Goal: Information Seeking & Learning: Check status

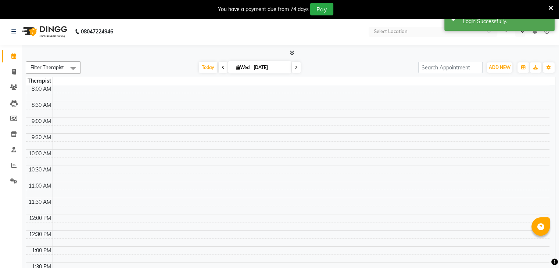
select select "en"
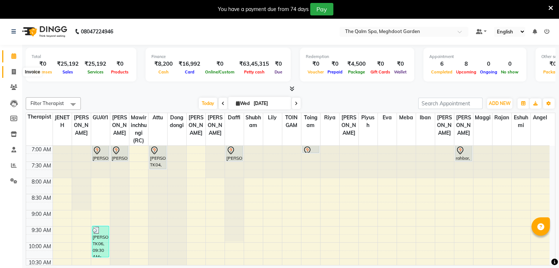
click at [14, 74] on span at bounding box center [13, 72] width 13 height 8
select select "service"
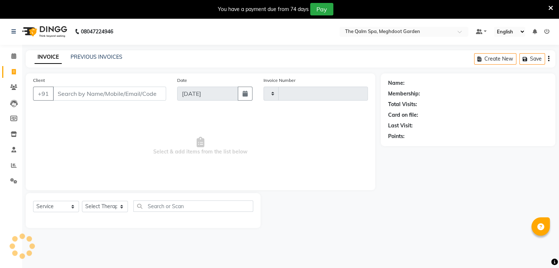
type input "1905"
select select "6401"
click at [98, 55] on link "PREVIOUS INVOICES" at bounding box center [97, 57] width 52 height 7
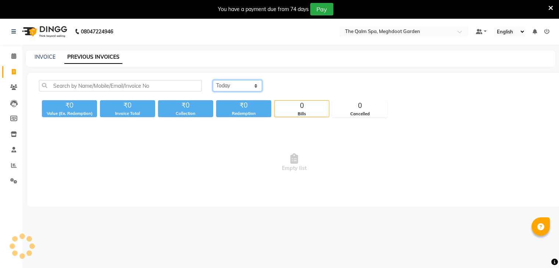
click at [245, 88] on select "[DATE] [DATE] Custom Range" at bounding box center [237, 85] width 49 height 11
select select "range"
click at [213, 80] on select "[DATE] [DATE] Custom Range" at bounding box center [237, 85] width 49 height 11
click at [297, 86] on input "[DATE]" at bounding box center [297, 86] width 51 height 10
select select "9"
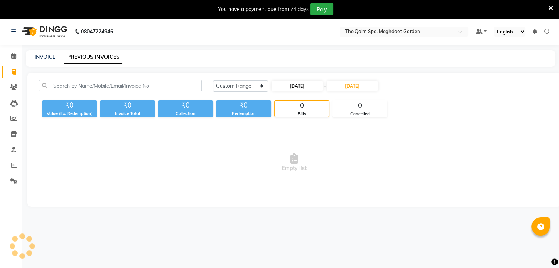
select select "2025"
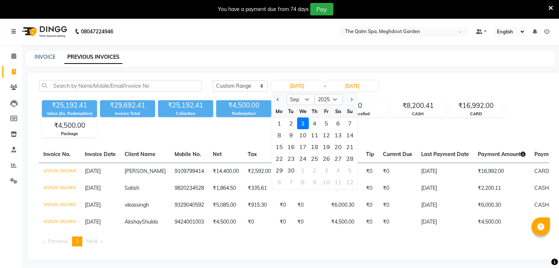
drag, startPoint x: 278, startPoint y: 125, endPoint x: 286, endPoint y: 119, distance: 10.0
click at [278, 125] on div "1" at bounding box center [279, 124] width 12 height 12
type input "01-09-2025"
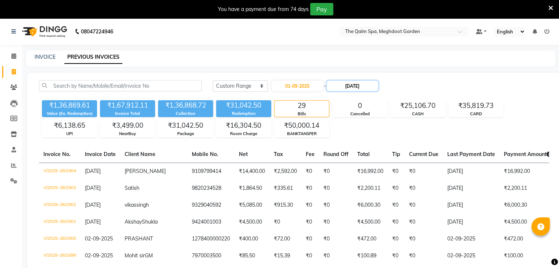
click at [348, 85] on input "[DATE]" at bounding box center [352, 86] width 51 height 10
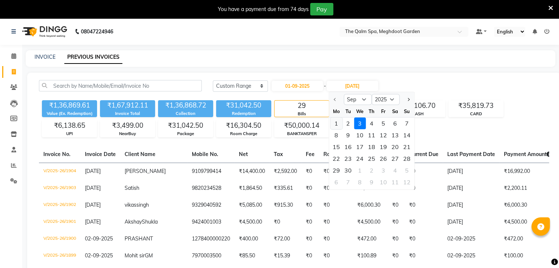
click at [337, 124] on div "1" at bounding box center [336, 124] width 12 height 12
type input "01-09-2025"
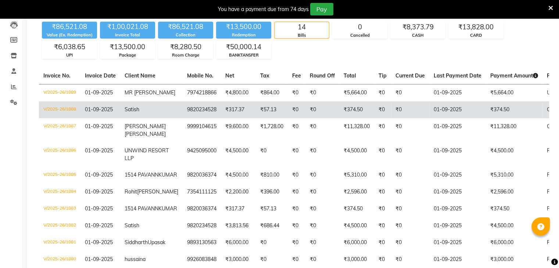
scroll to position [110, 0]
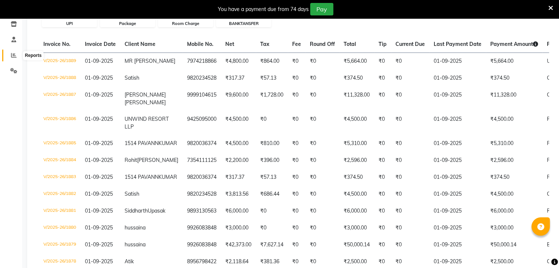
click at [14, 58] on icon at bounding box center [14, 56] width 6 height 6
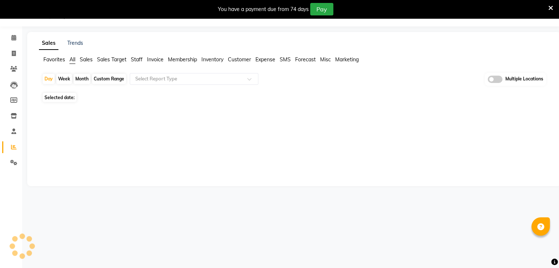
scroll to position [18, 0]
click at [81, 96] on span "[DATE]" at bounding box center [82, 98] width 14 height 6
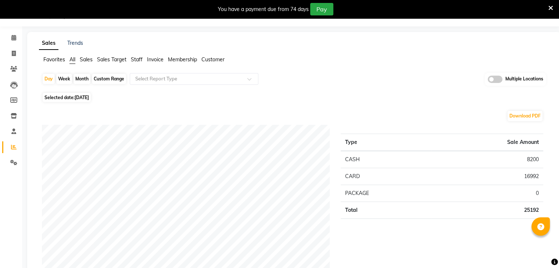
click at [65, 96] on span "Selected date: [DATE]" at bounding box center [67, 97] width 48 height 9
select select "9"
select select "2025"
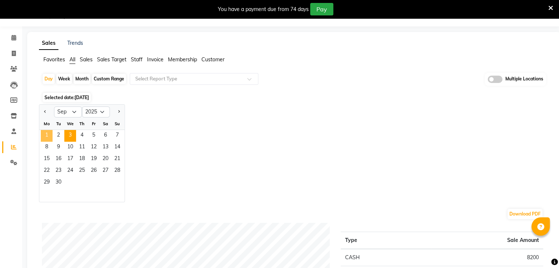
click at [44, 136] on span "1" at bounding box center [47, 136] width 12 height 12
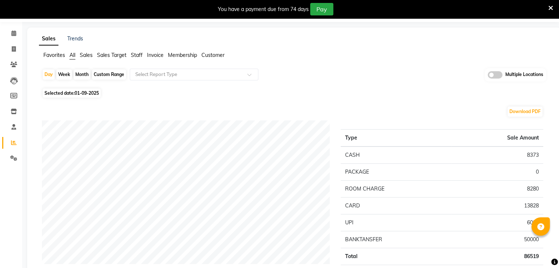
scroll to position [0, 0]
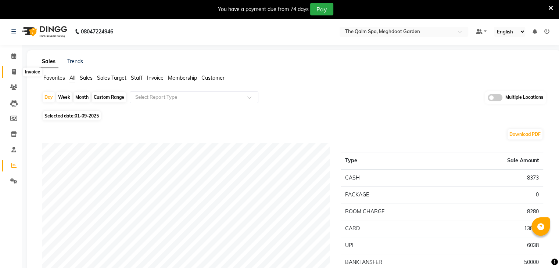
click at [13, 71] on icon at bounding box center [14, 72] width 4 height 6
select select "service"
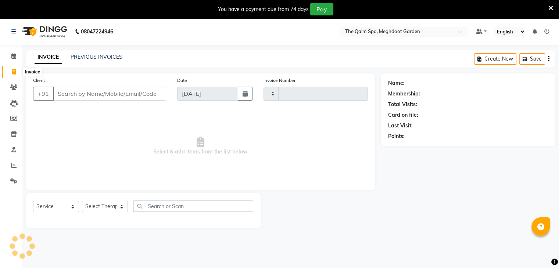
scroll to position [18, 0]
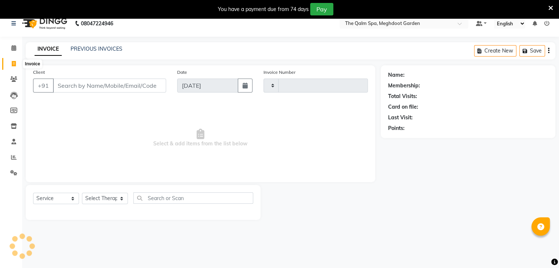
type input "1905"
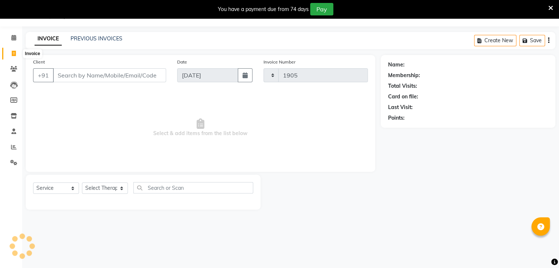
select select "6401"
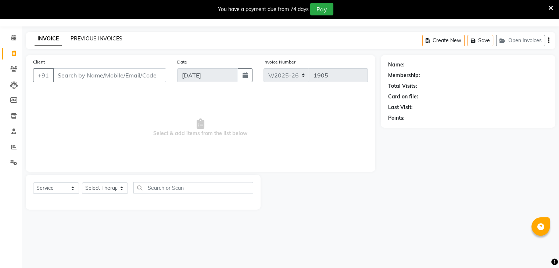
click at [102, 39] on link "PREVIOUS INVOICES" at bounding box center [97, 38] width 52 height 7
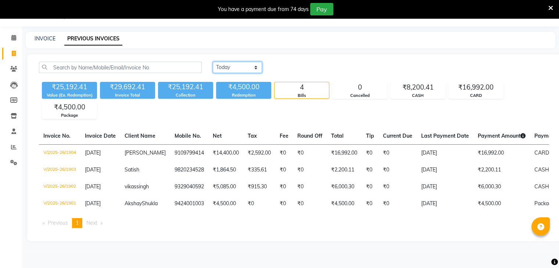
click at [232, 72] on select "[DATE] [DATE] Custom Range" at bounding box center [237, 67] width 49 height 11
select select "[DATE]"
click at [213, 62] on select "[DATE] [DATE] Custom Range" at bounding box center [237, 67] width 49 height 11
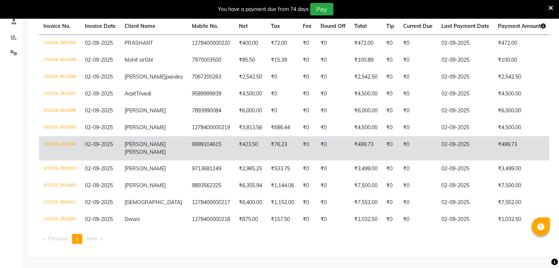
scroll to position [112, 0]
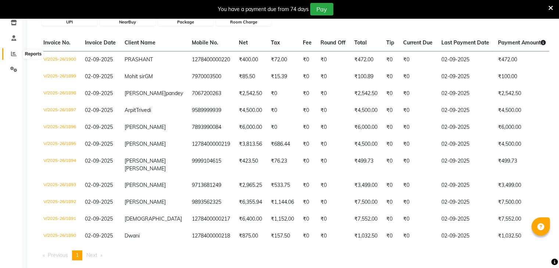
click at [10, 53] on span at bounding box center [13, 54] width 13 height 8
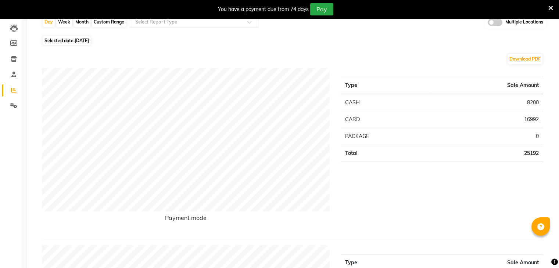
scroll to position [75, 0]
click at [89, 38] on span "[DATE]" at bounding box center [82, 41] width 14 height 6
select select "9"
select select "2025"
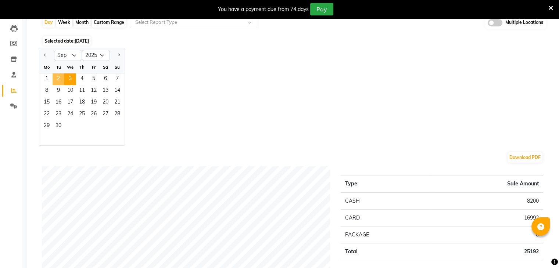
click at [59, 75] on span "2" at bounding box center [59, 79] width 12 height 12
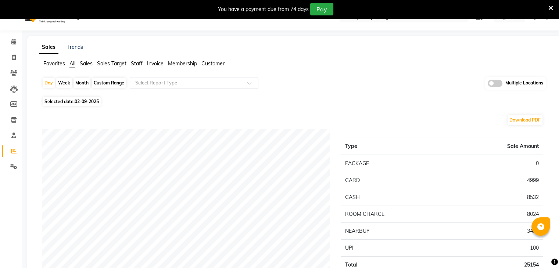
scroll to position [1, 0]
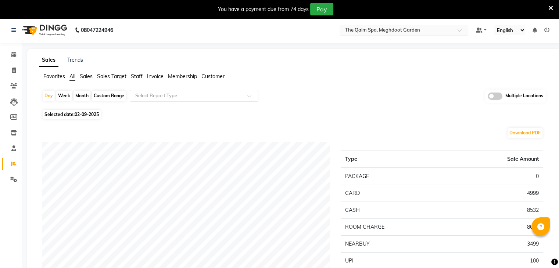
click at [406, 31] on input "text" at bounding box center [396, 30] width 107 height 7
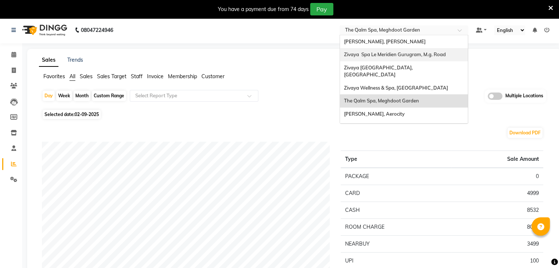
click at [401, 57] on div "Zivaya Spa Le Meridien Gurugram, M.g. Road" at bounding box center [404, 54] width 128 height 13
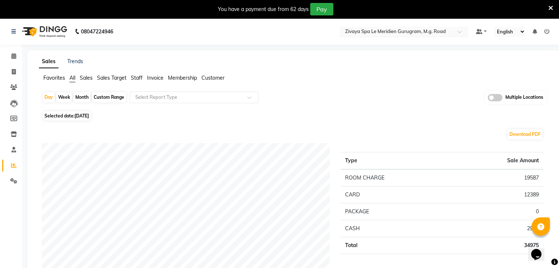
click at [428, 32] on input "text" at bounding box center [396, 32] width 107 height 7
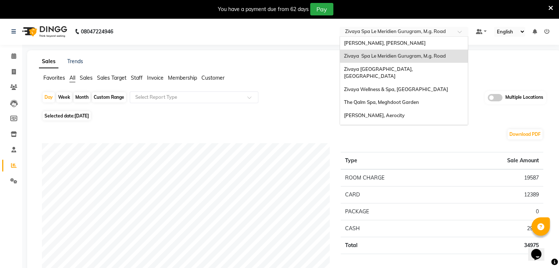
click at [417, 55] on span "Zivaya Spa Le Meridien Gurugram, M.g. Road" at bounding box center [395, 56] width 102 height 6
click at [421, 31] on input "text" at bounding box center [396, 32] width 107 height 7
click at [412, 86] on span "Zivaya Wellness & Spa, [GEOGRAPHIC_DATA]" at bounding box center [396, 89] width 104 height 6
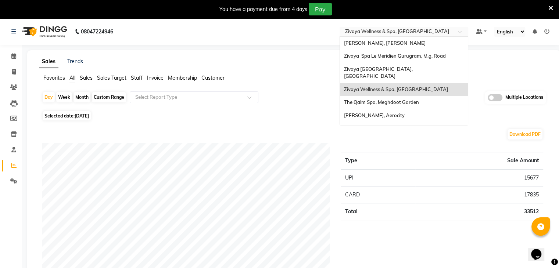
click at [410, 29] on input "text" at bounding box center [396, 32] width 107 height 7
click at [411, 99] on span "The Qalm Spa, Meghdoot Garden" at bounding box center [381, 102] width 75 height 6
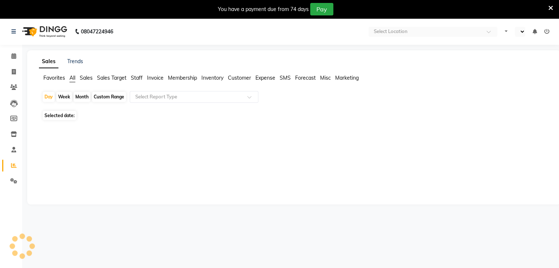
select select "en"
